Goal: Transaction & Acquisition: Purchase product/service

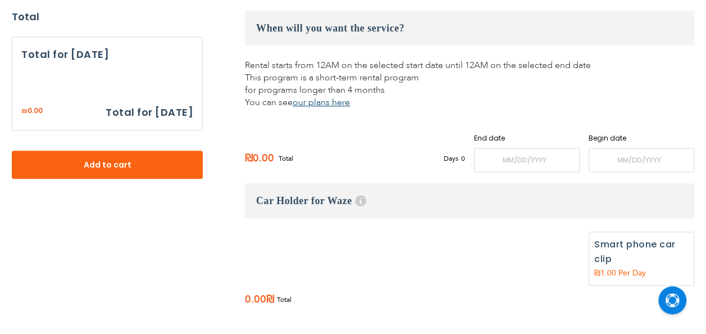
scroll to position [242, 0]
click at [348, 207] on font "Car Holder for Waze" at bounding box center [304, 201] width 96 height 11
click at [349, 207] on font "Car Holder for Waze" at bounding box center [304, 201] width 96 height 11
click at [348, 207] on font "Car Holder for Waze" at bounding box center [304, 201] width 96 height 11
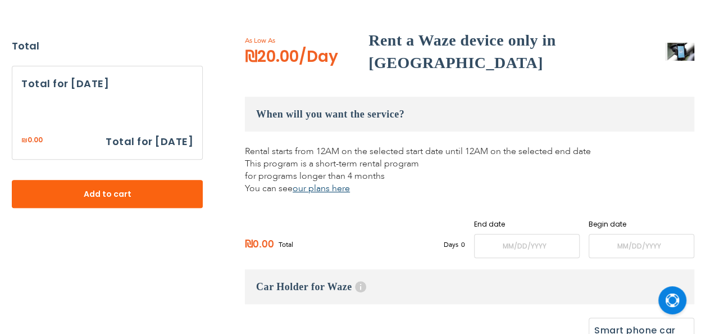
scroll to position [154, 0]
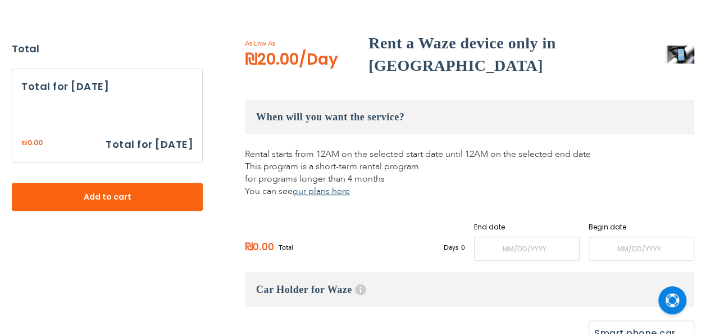
click at [594, 67] on h2 "Rent a Waze device only in [GEOGRAPHIC_DATA]" at bounding box center [514, 54] width 291 height 45
click at [261, 66] on font "₪20.00" at bounding box center [272, 59] width 54 height 22
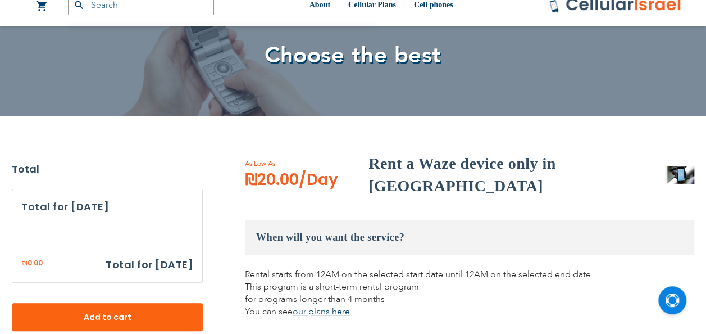
scroll to position [30, 0]
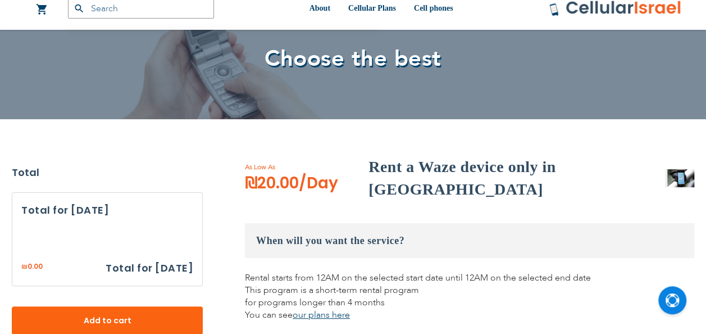
click at [680, 187] on img at bounding box center [681, 178] width 27 height 18
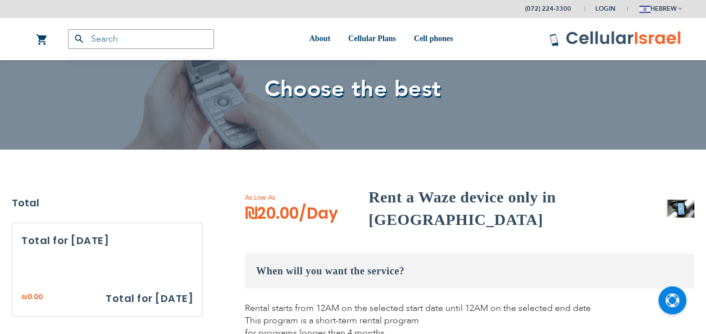
click at [156, 43] on input "text" at bounding box center [141, 39] width 146 height 20
type input "waze international"
click at [75, 43] on icon "submit" at bounding box center [79, 38] width 11 height 11
